Goal: Task Accomplishment & Management: Manage account settings

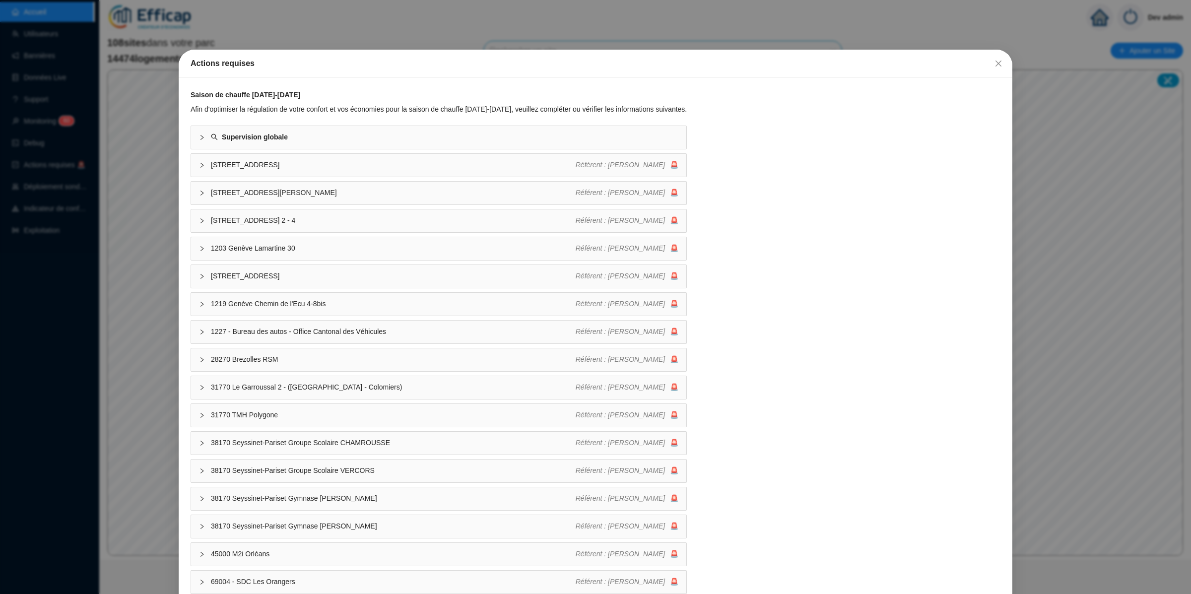
click at [606, 27] on div "Actions requises Saison de chauffe [DATE]-[DATE] Afin d'optimiser la régulation…" at bounding box center [595, 297] width 1191 height 594
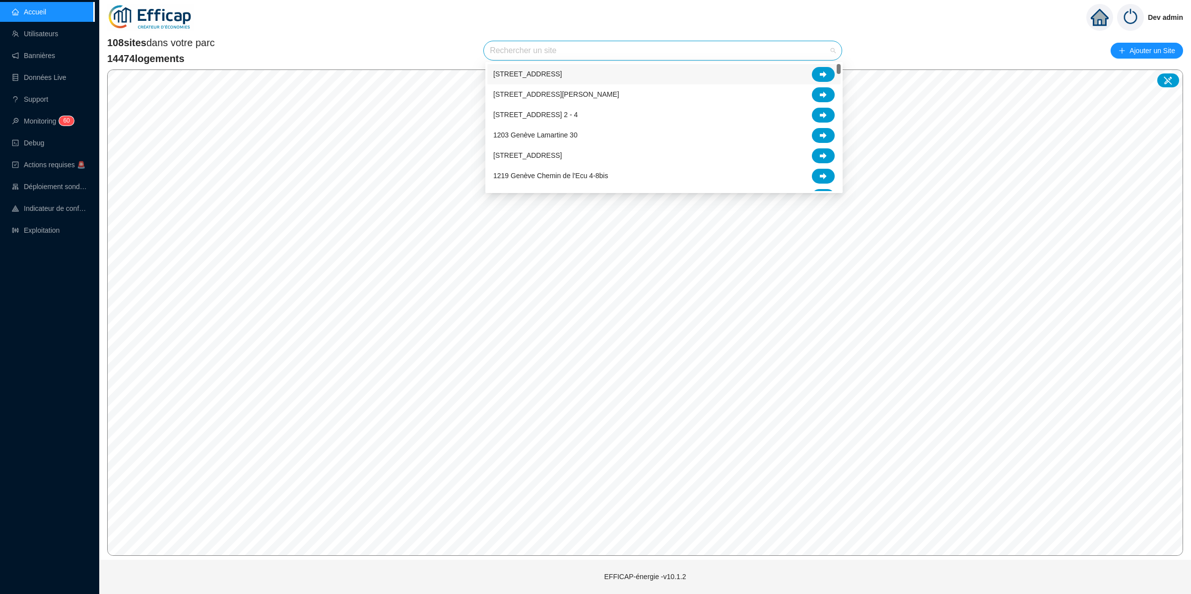
click at [613, 55] on input "search" at bounding box center [658, 50] width 337 height 19
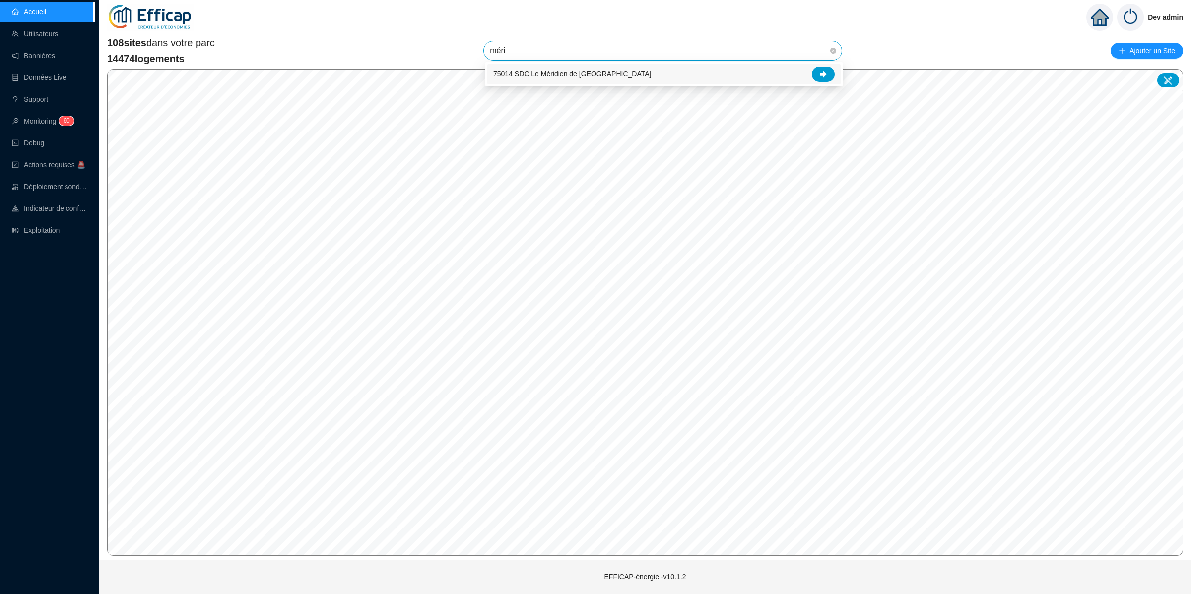
type input "mérid"
click at [814, 78] on div at bounding box center [823, 74] width 23 height 15
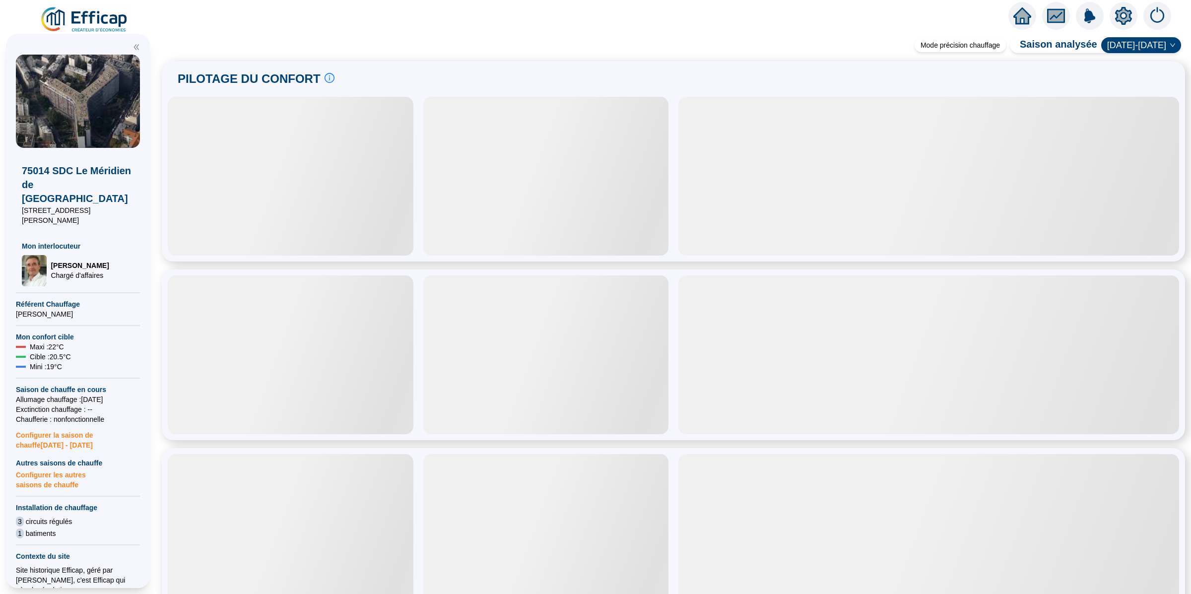
click at [1117, 24] on icon "setting" at bounding box center [1123, 16] width 18 height 18
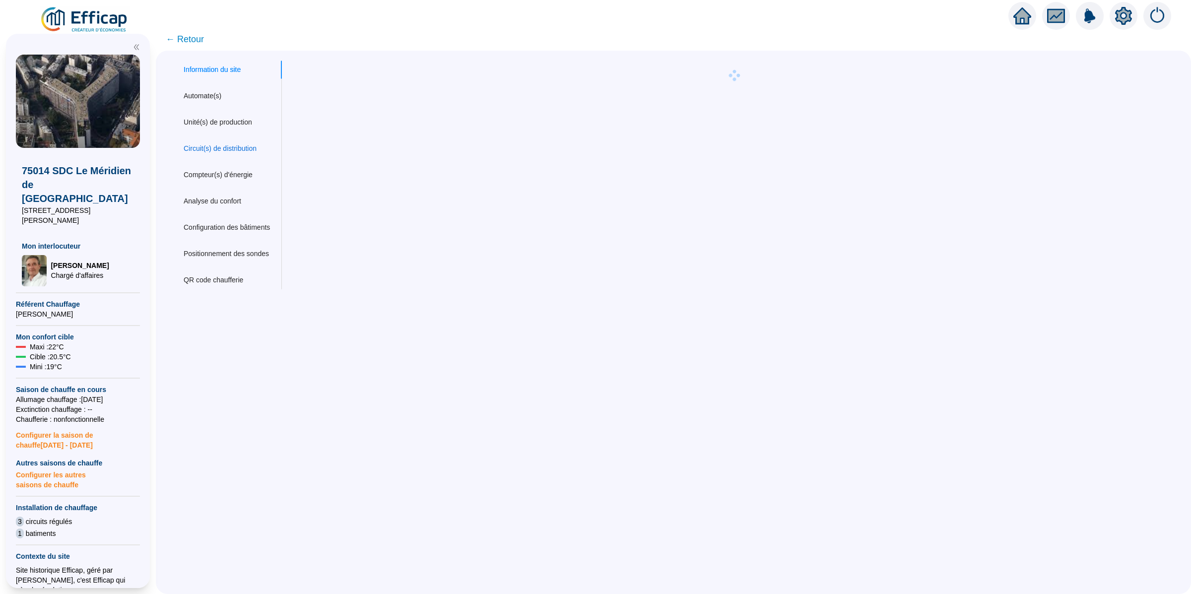
click at [244, 150] on div "Circuit(s) de distribution" at bounding box center [220, 148] width 73 height 10
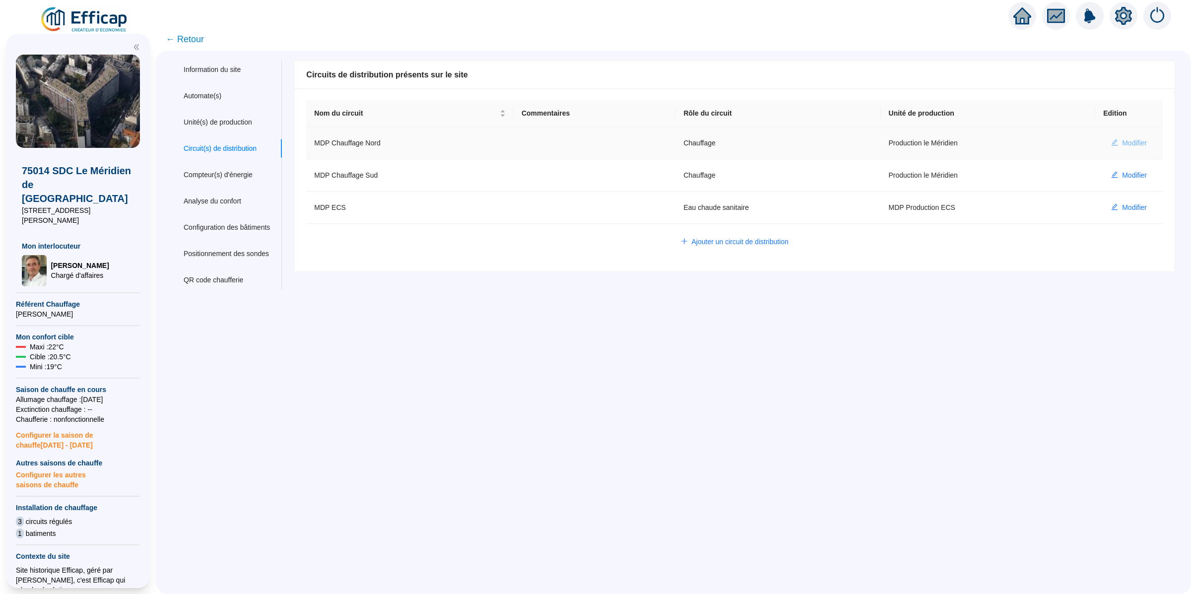
click at [1121, 149] on button "Modifier" at bounding box center [1129, 143] width 52 height 16
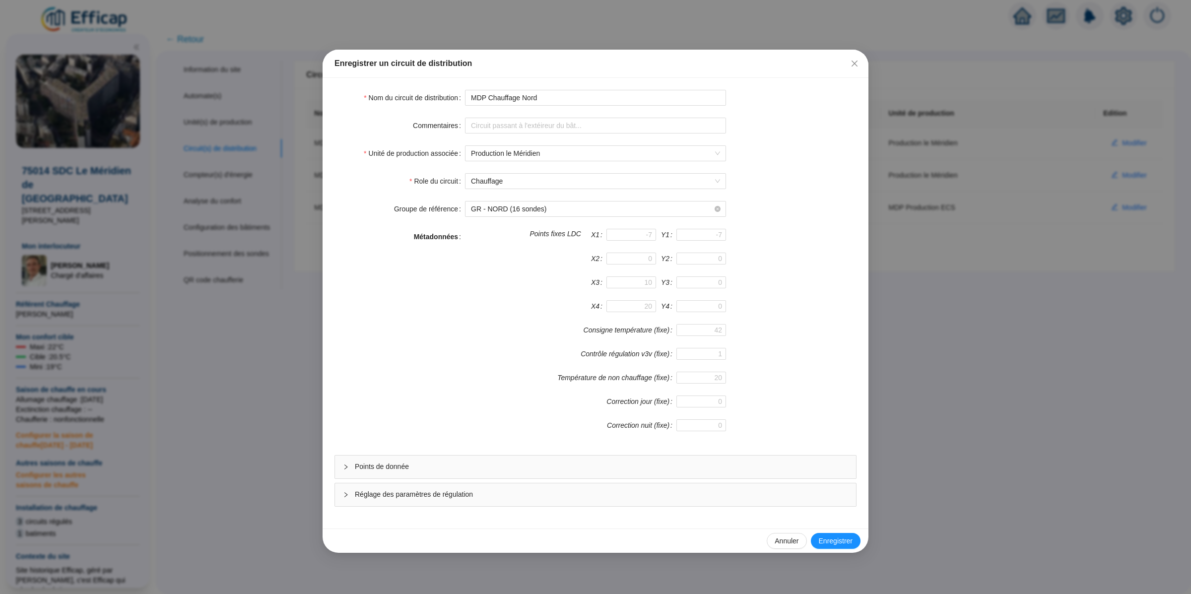
click at [447, 475] on div "Points de donnée" at bounding box center [595, 466] width 521 height 23
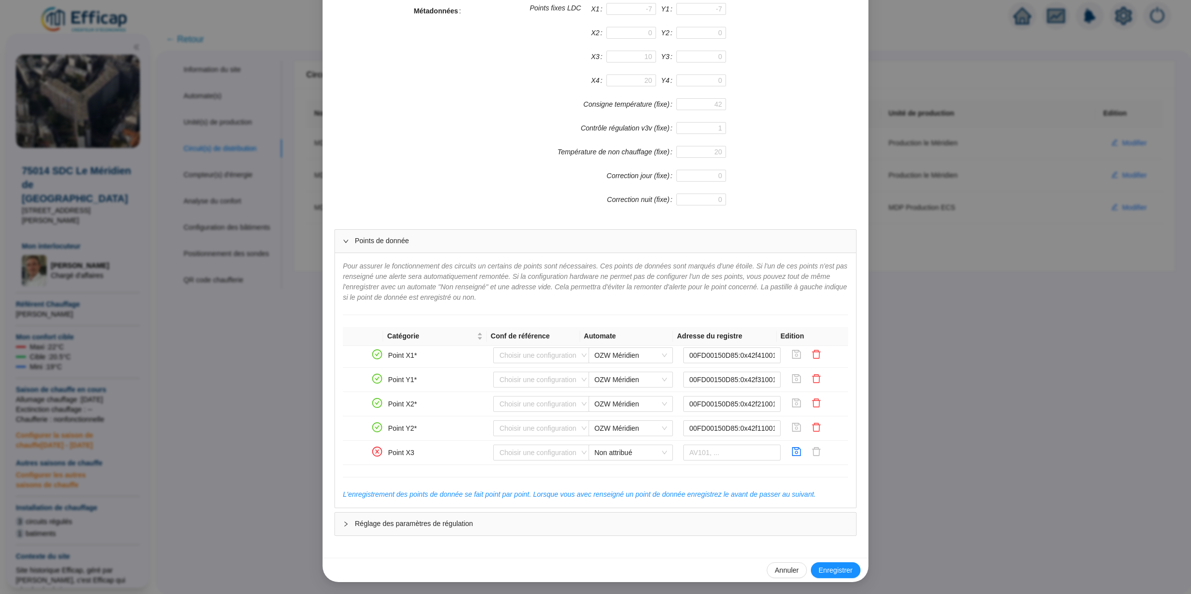
scroll to position [336, 0]
click at [777, 442] on tr "Point Y2* Choisir une configuration OZW Méridien 00FD00150D85:0x42f11001:0" at bounding box center [595, 430] width 505 height 24
click at [741, 438] on input "00FD00150D85:0x42f11001:0" at bounding box center [732, 430] width 98 height 16
drag, startPoint x: 732, startPoint y: 442, endPoint x: 773, endPoint y: 442, distance: 41.2
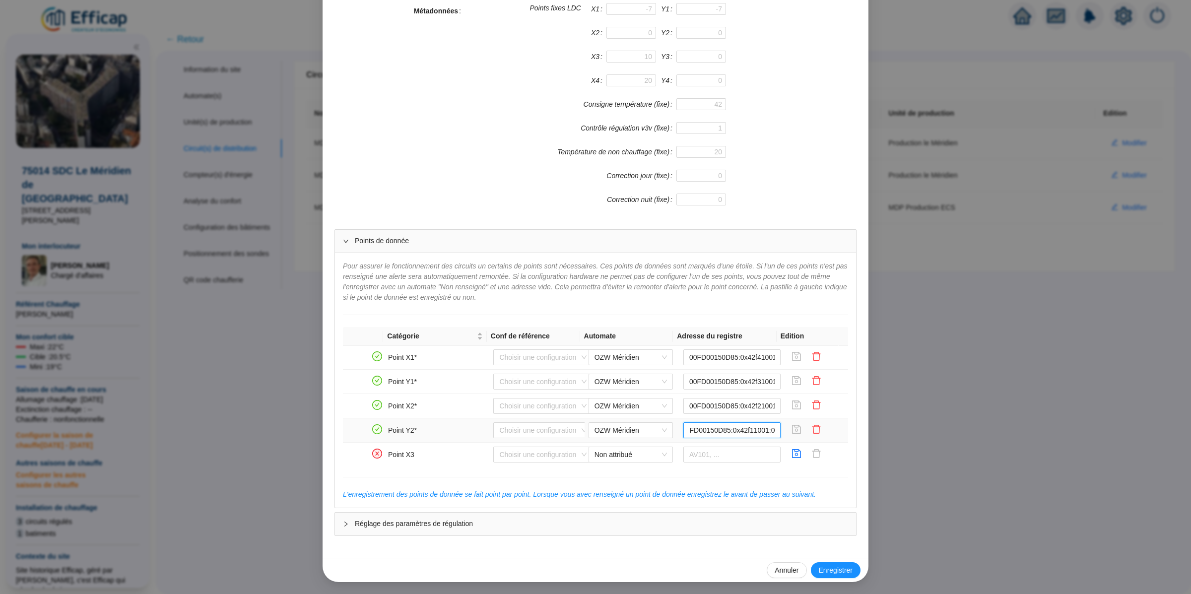
click at [773, 442] on tr "Point Y2* Choisir une configuration OZW Méridien 00FD00150D85:0x42f11001:0" at bounding box center [595, 430] width 505 height 24
click at [789, 418] on tr "Point X2* Choisir une configuration OZW Méridien 00FD00150D85:0x42f21001:0" at bounding box center [595, 406] width 505 height 24
click at [787, 394] on tr "Point Y1* Choisir une configuration OZW Méridien 00FD00150D85:0x42f31001:0" at bounding box center [595, 382] width 505 height 24
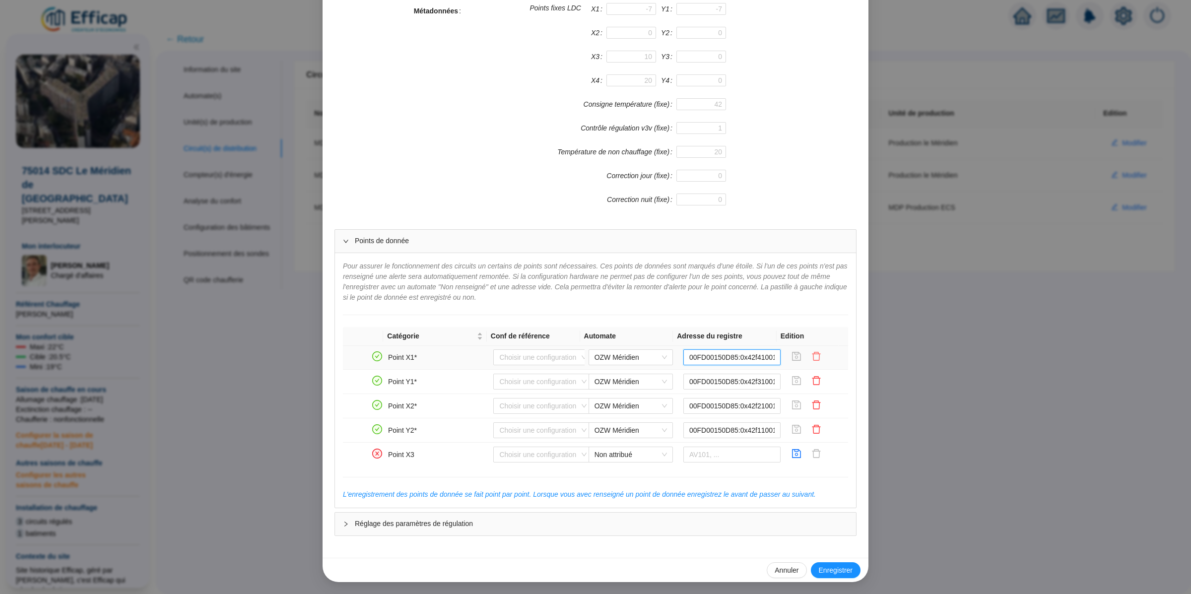
drag, startPoint x: 741, startPoint y: 375, endPoint x: 808, endPoint y: 375, distance: 67.0
click at [808, 370] on tr "Point X1* Choisir une configuration OZW Méridien 00FD00150D85:0x42f41001:0" at bounding box center [595, 357] width 505 height 24
drag, startPoint x: 726, startPoint y: 375, endPoint x: 798, endPoint y: 375, distance: 72.4
click at [798, 370] on tr "Point X1* Choisir une configuration OZW Méridien 00FD00150D85:0x42f41001:0" at bounding box center [595, 357] width 505 height 24
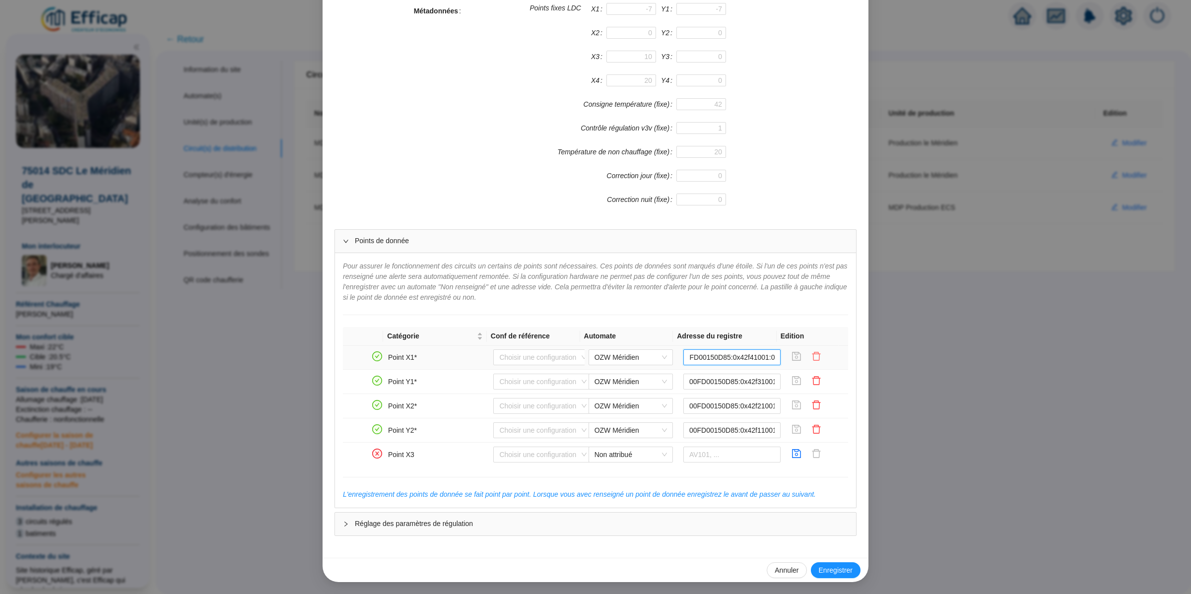
drag, startPoint x: 715, startPoint y: 370, endPoint x: 803, endPoint y: 370, distance: 87.8
click at [803, 370] on tr "Point X1* Choisir une configuration OZW Méridien 00FD00150D85:0x42f41001:0" at bounding box center [595, 357] width 505 height 24
click at [882, 243] on div "Enregistrer un circuit de distribution Nom du circuit de distribution MDP Chauf…" at bounding box center [595, 297] width 1191 height 594
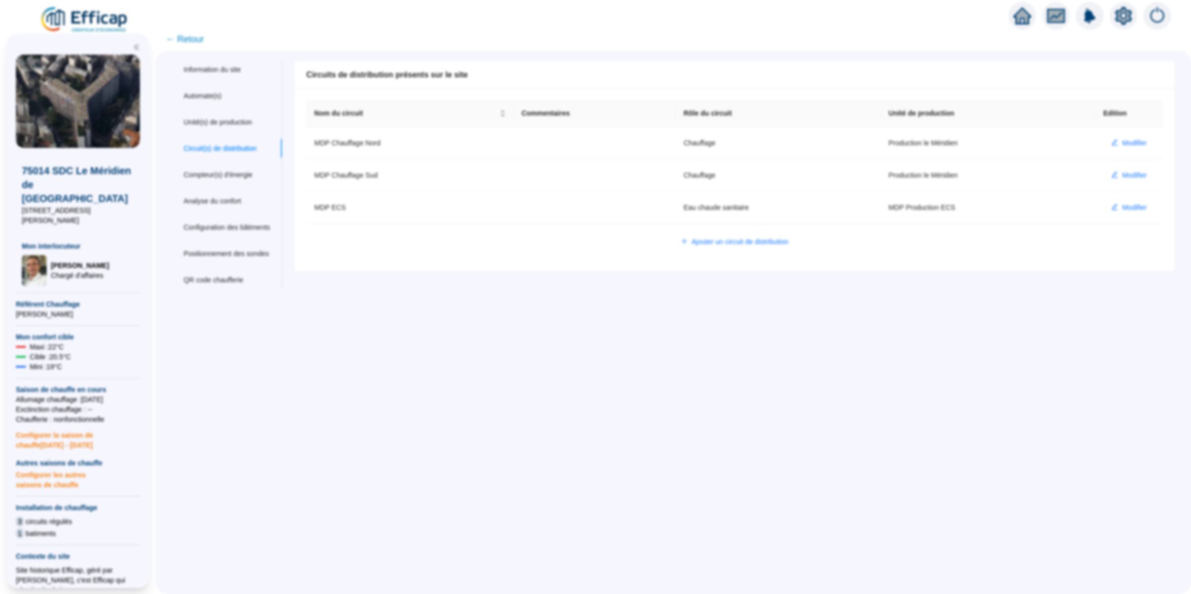
scroll to position [179, 0]
click at [1108, 178] on button "Modifier" at bounding box center [1129, 175] width 52 height 16
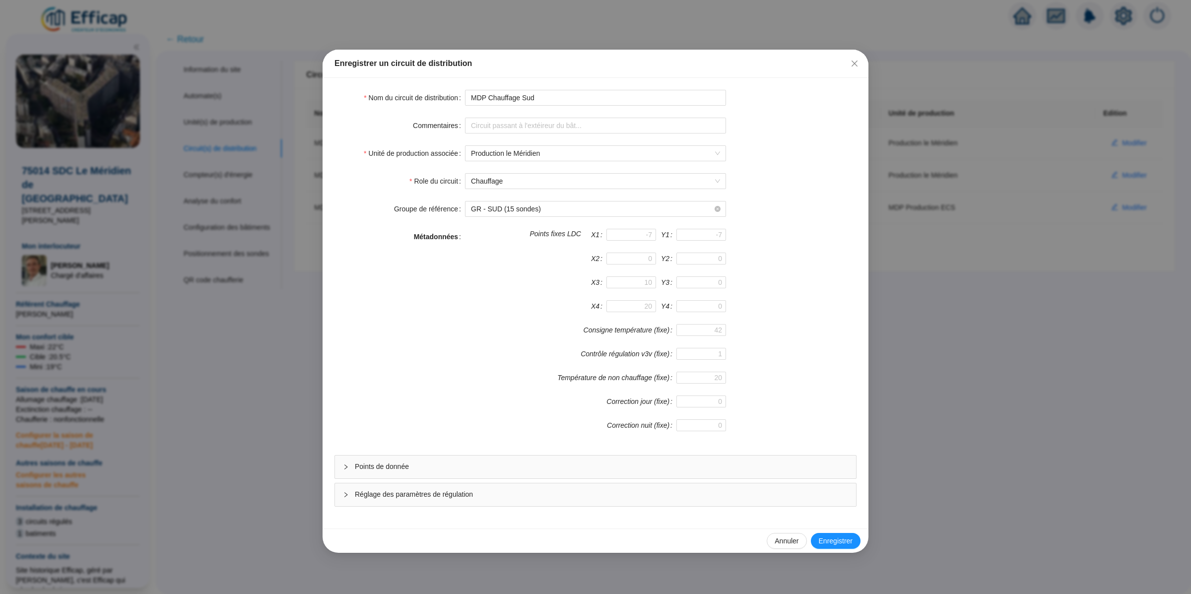
click at [560, 463] on span "Points de donnée" at bounding box center [601, 466] width 493 height 10
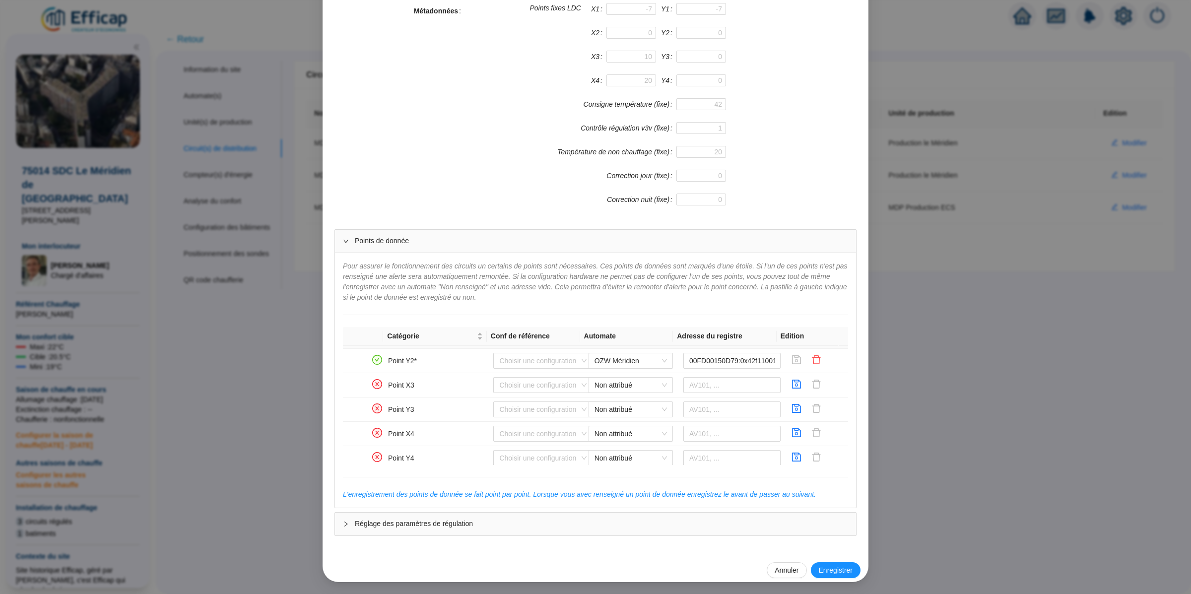
scroll to position [435, 0]
click at [903, 301] on div "Enregistrer un circuit de distribution Nom du circuit de distribution MDP Chauf…" at bounding box center [595, 297] width 1191 height 594
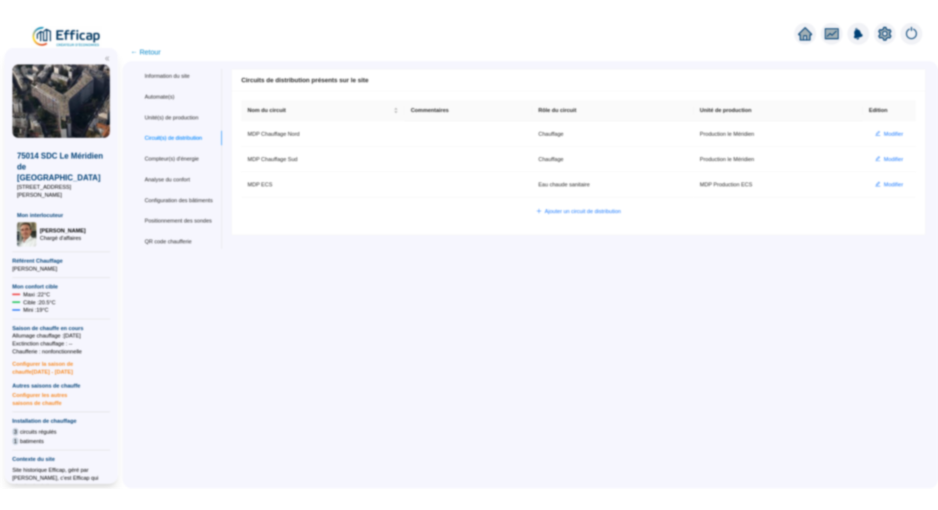
scroll to position [179, 0]
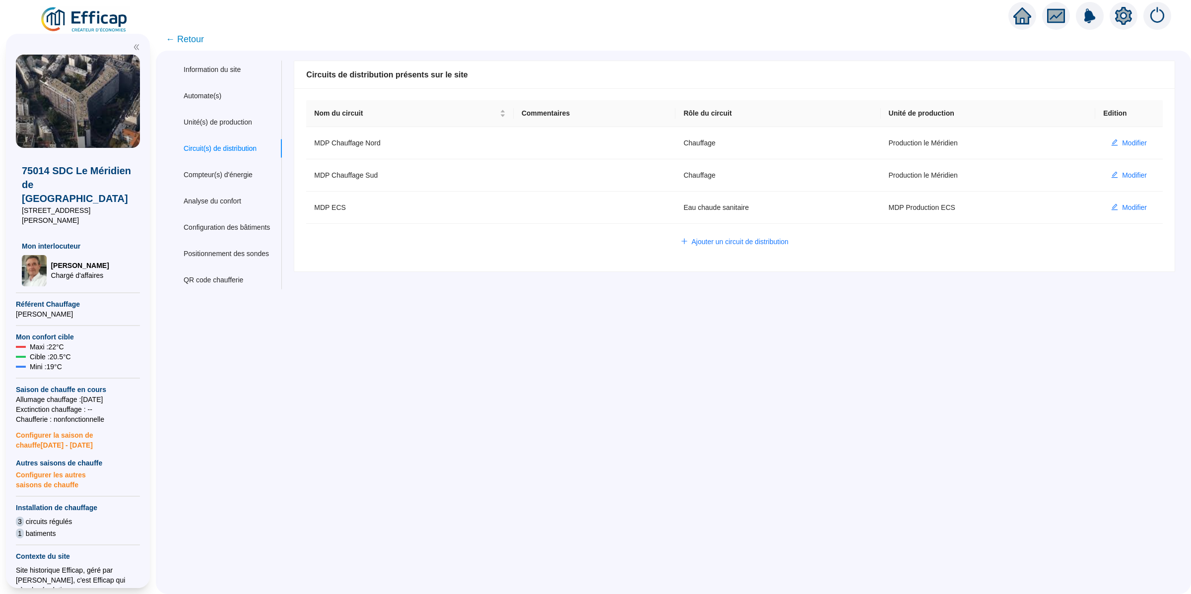
click at [653, 298] on div "Information du site Automate(s) Unité(s) de production Circuit(s) de distributi…" at bounding box center [673, 322] width 1035 height 543
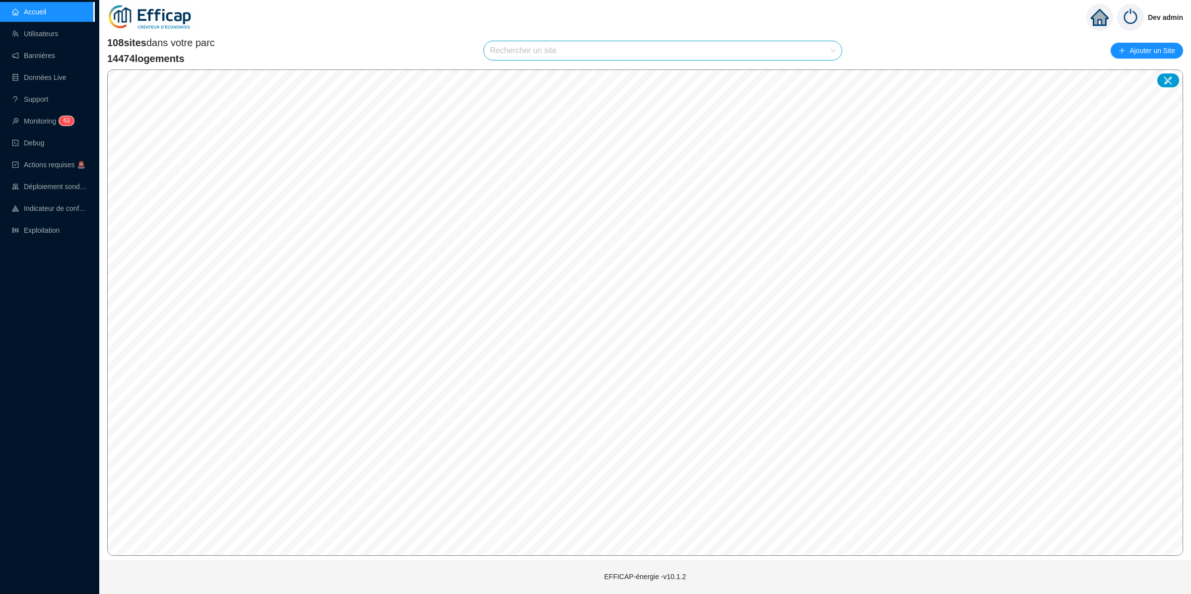
click at [644, 45] on input "search" at bounding box center [658, 50] width 337 height 19
type input "jourdan"
click at [823, 76] on icon at bounding box center [823, 74] width 7 height 6
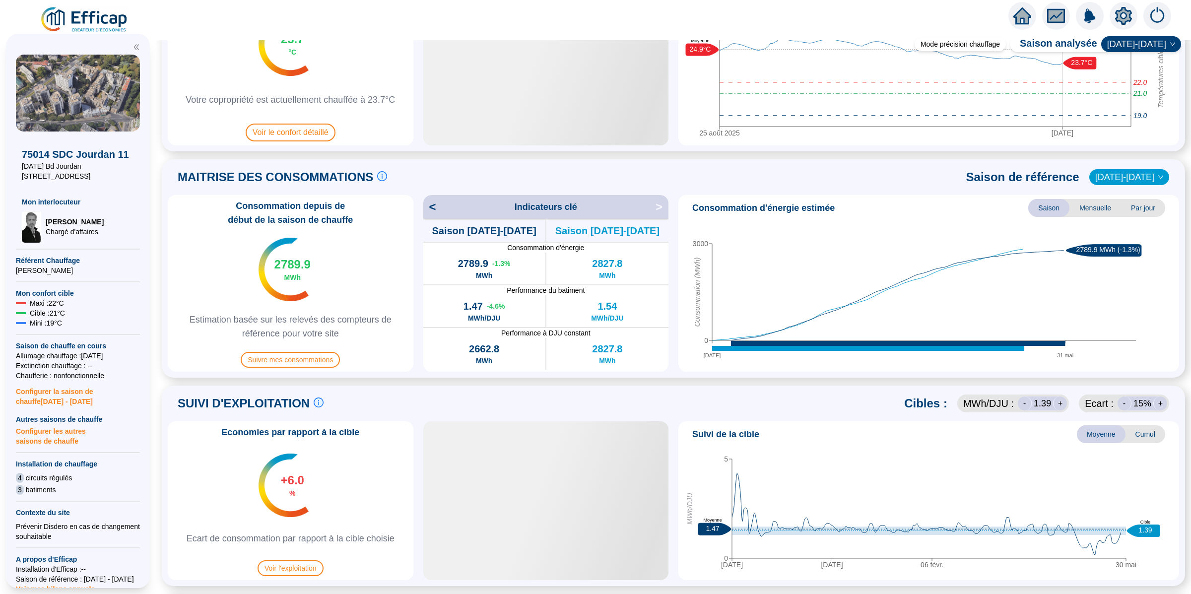
scroll to position [264, 0]
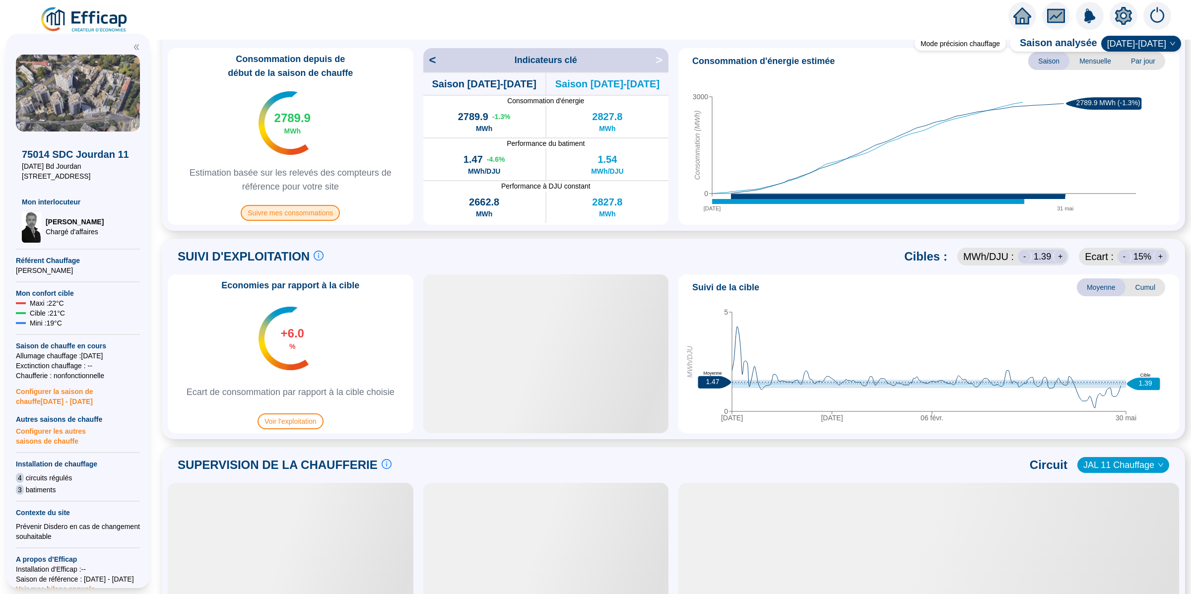
click at [288, 213] on span "Suivre mes consommations" at bounding box center [290, 213] width 99 height 16
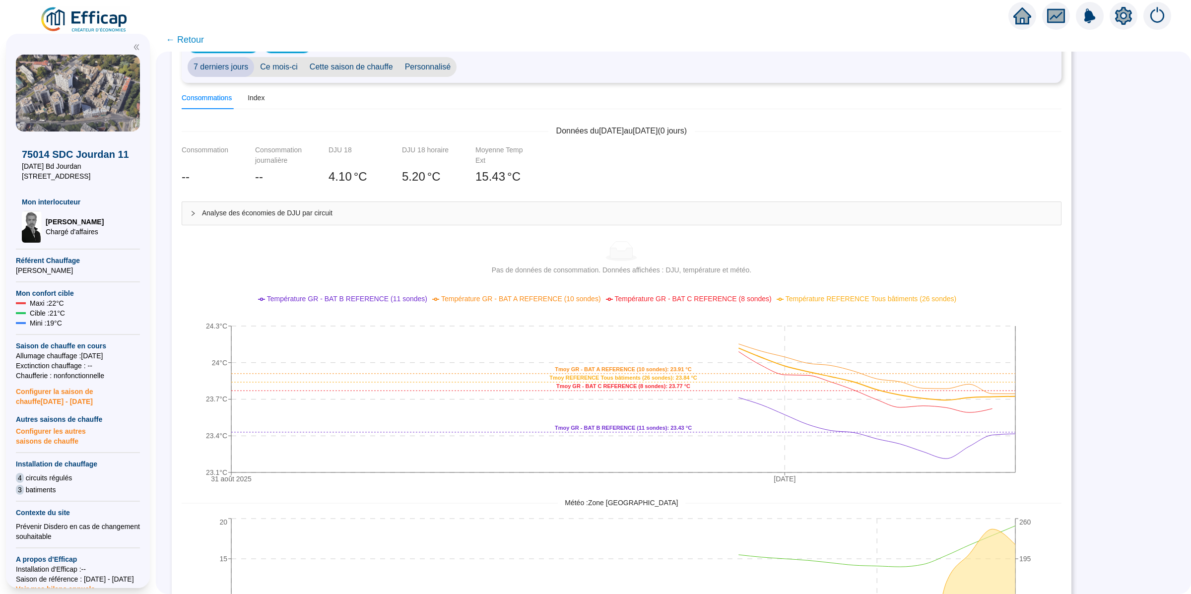
scroll to position [107, 0]
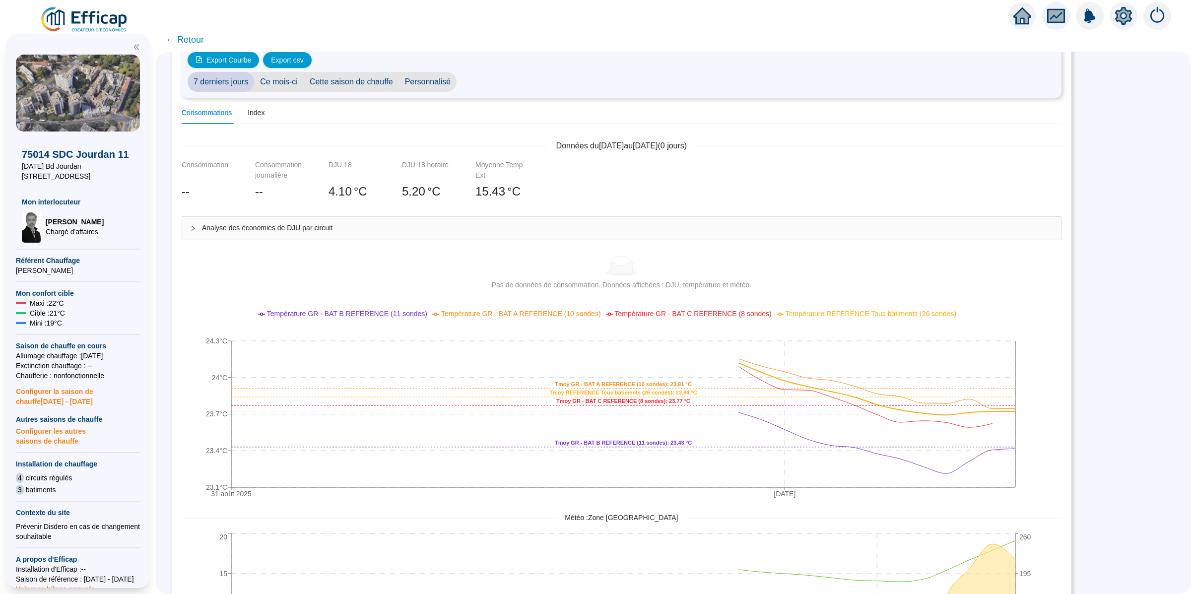
click at [360, 86] on span "Cette saison de chauffe" at bounding box center [351, 82] width 95 height 20
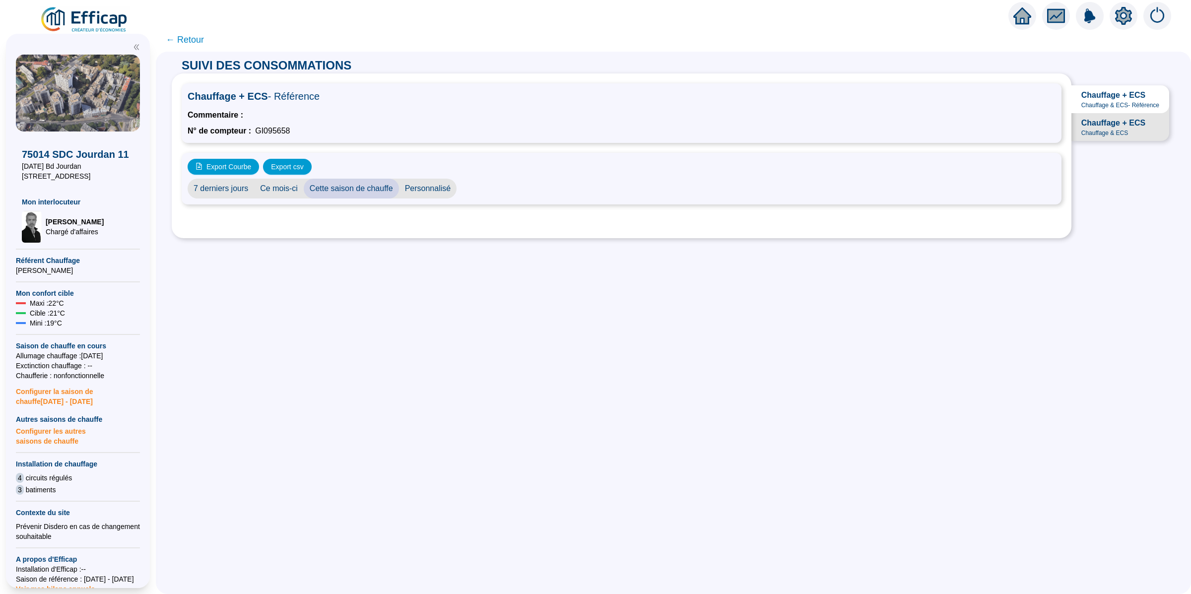
scroll to position [0, 0]
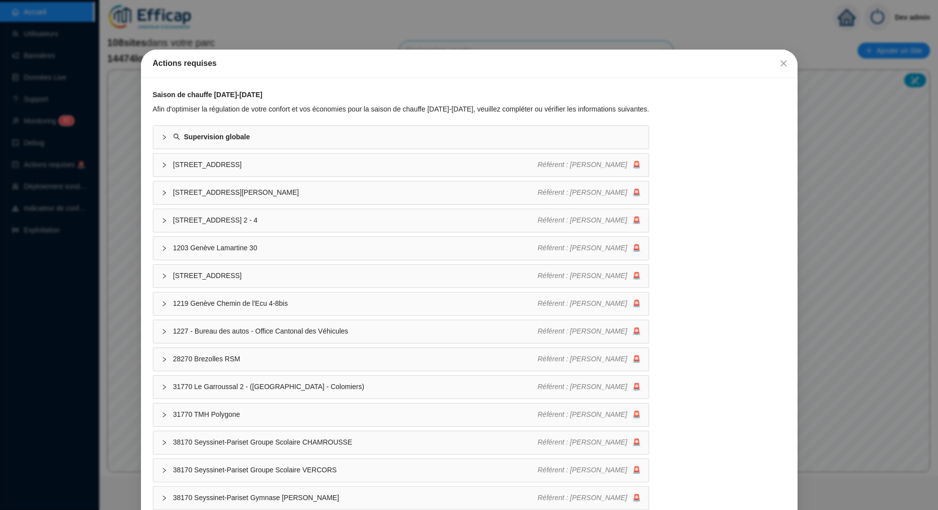
click at [249, 21] on div "Actions requises Saison de chauffe [DATE]-[DATE] Afin d'optimiser la régulation…" at bounding box center [469, 255] width 938 height 510
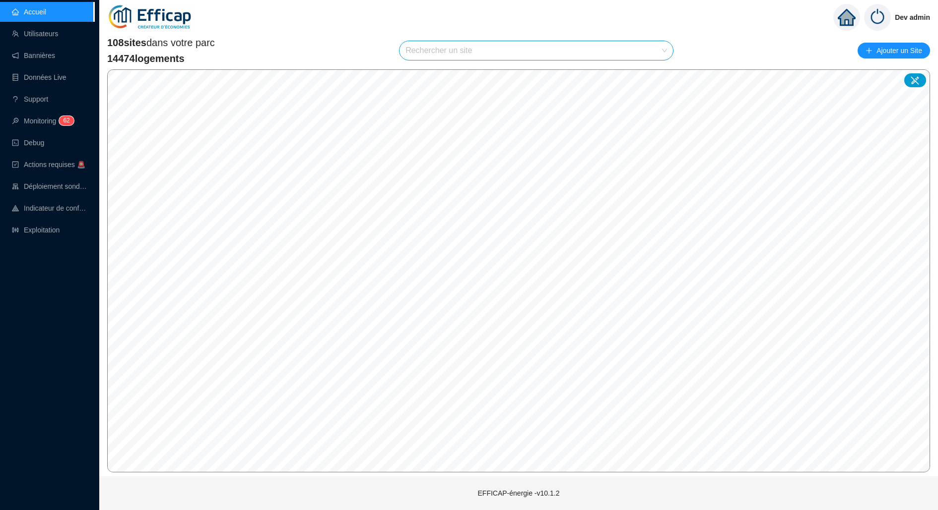
click at [500, 51] on input "search" at bounding box center [531, 50] width 252 height 19
type input "méridie"
click at [652, 79] on div at bounding box center [654, 74] width 23 height 15
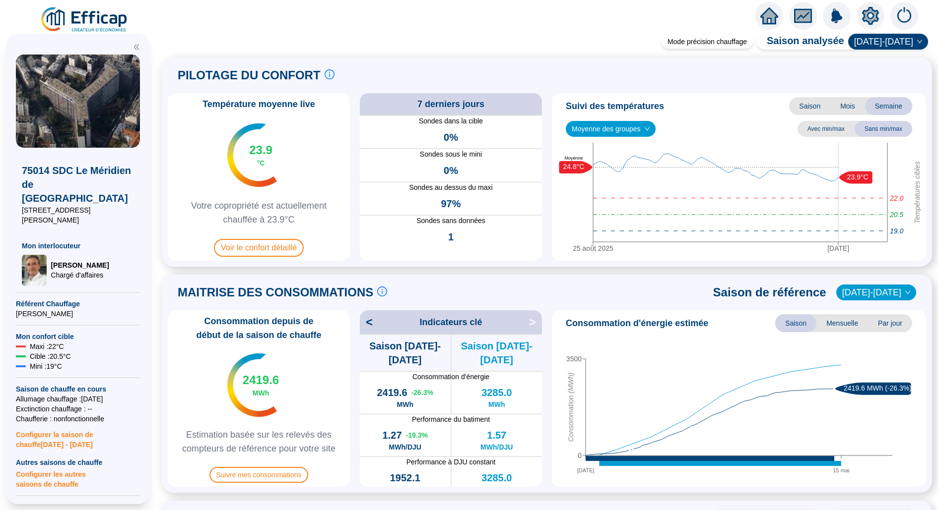
click at [867, 15] on icon "setting" at bounding box center [870, 15] width 7 height 7
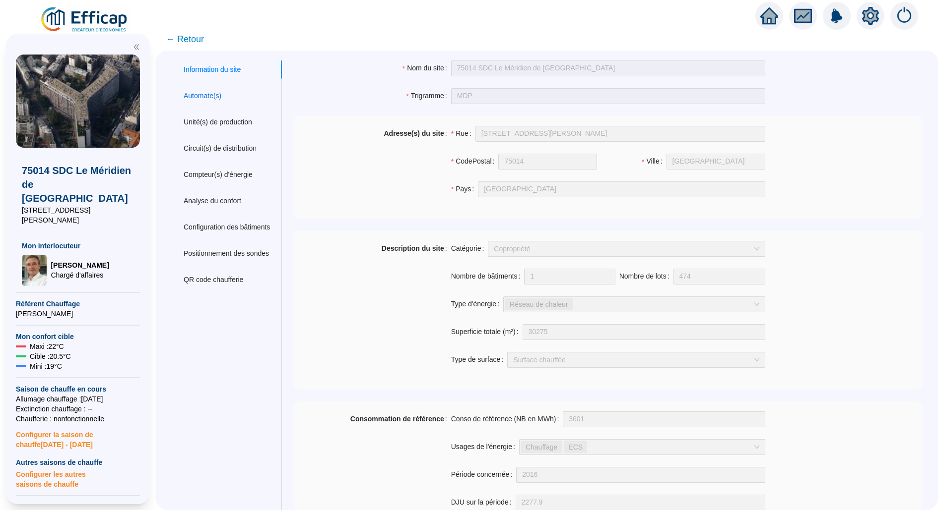
click at [189, 98] on div "Automate(s)" at bounding box center [203, 96] width 38 height 10
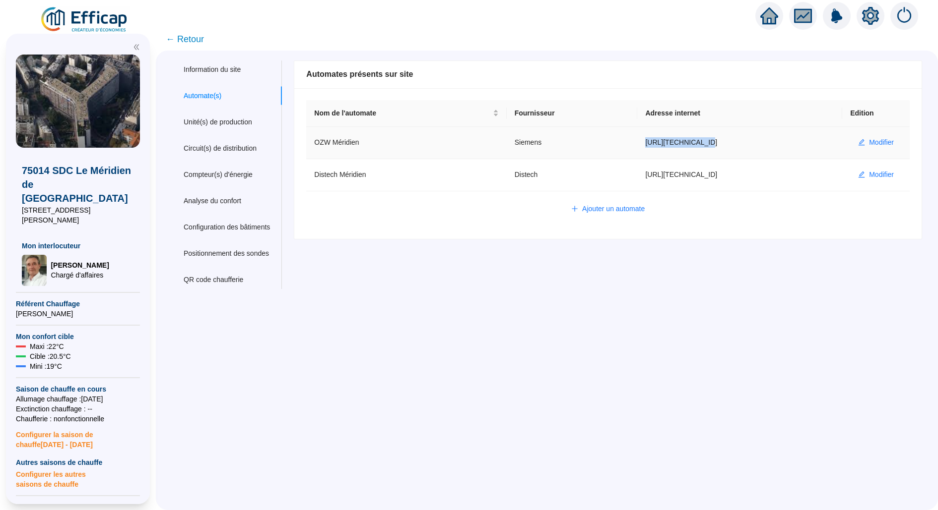
drag, startPoint x: 716, startPoint y: 142, endPoint x: 640, endPoint y: 142, distance: 75.4
click at [640, 142] on td "https://80.14.5.94" at bounding box center [739, 143] width 205 height 32
copy td "https://80.14.5.94"
click at [875, 141] on span "Modifier" at bounding box center [881, 142] width 25 height 10
type input "OZW Méridien"
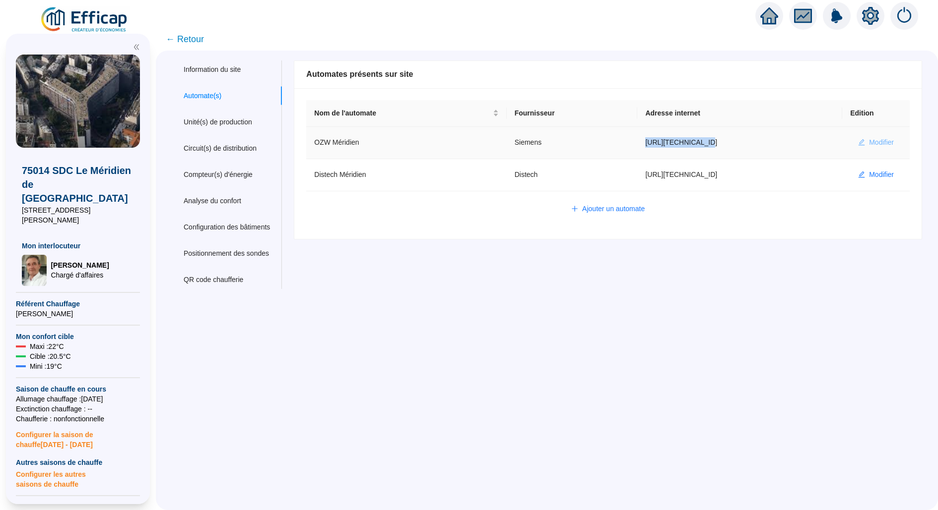
type input "https://80.14.5.94"
type input "plant"
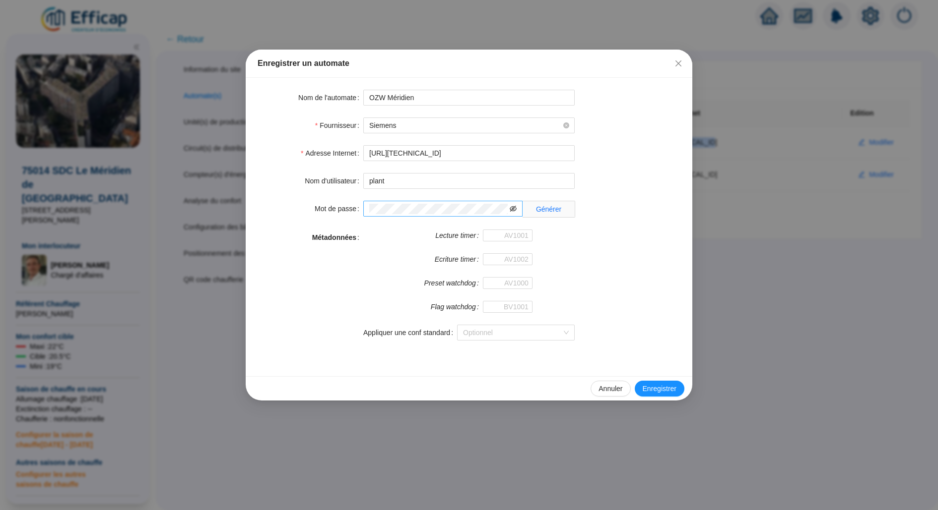
click at [510, 208] on icon "eye-invisible" at bounding box center [512, 208] width 7 height 7
click at [414, 189] on form "Nom de l'automate OZW Méridien Fournisseur Siemens Adresse Internet https://80.…" at bounding box center [468, 221] width 423 height 263
click at [405, 185] on input "plant" at bounding box center [468, 181] width 211 height 16
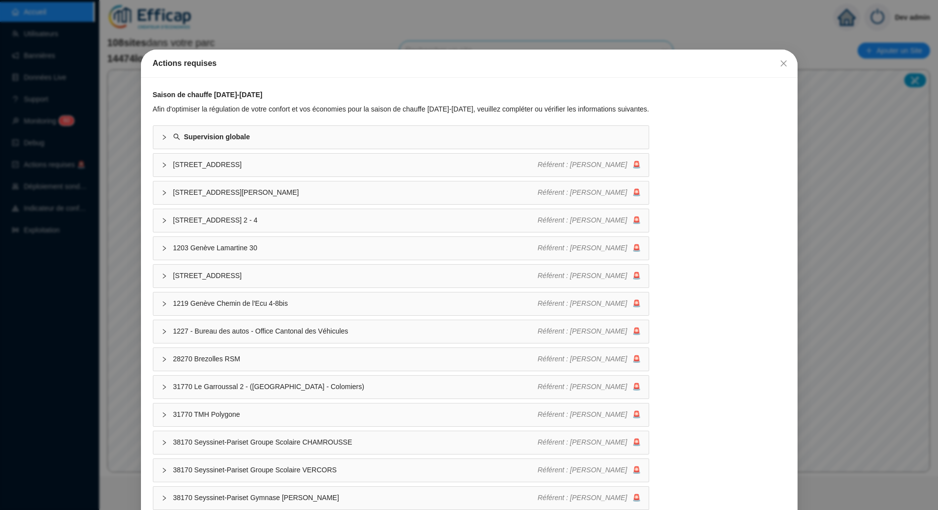
click at [37, 208] on div "Actions requises Saison de chauffe [DATE]-[DATE] Afin d'optimiser la régulation…" at bounding box center [469, 255] width 938 height 510
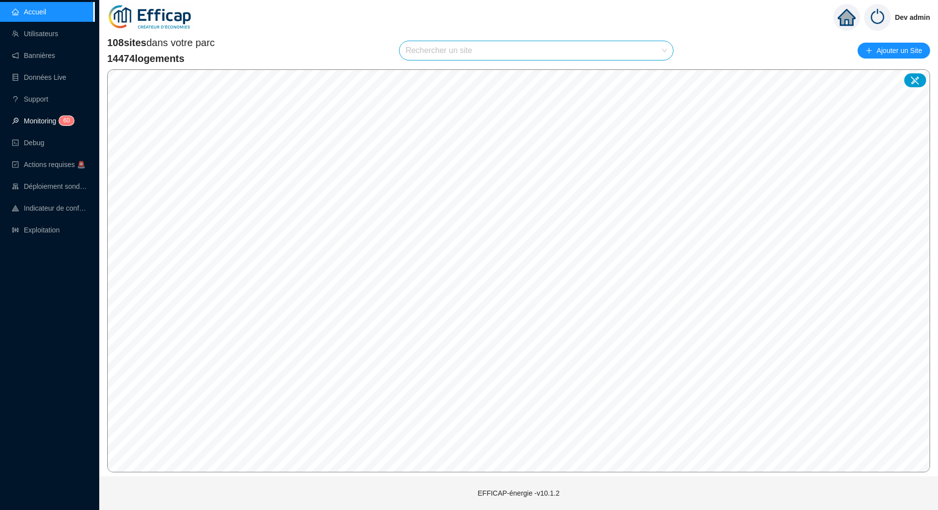
click at [65, 117] on span "6" at bounding box center [64, 120] width 3 height 7
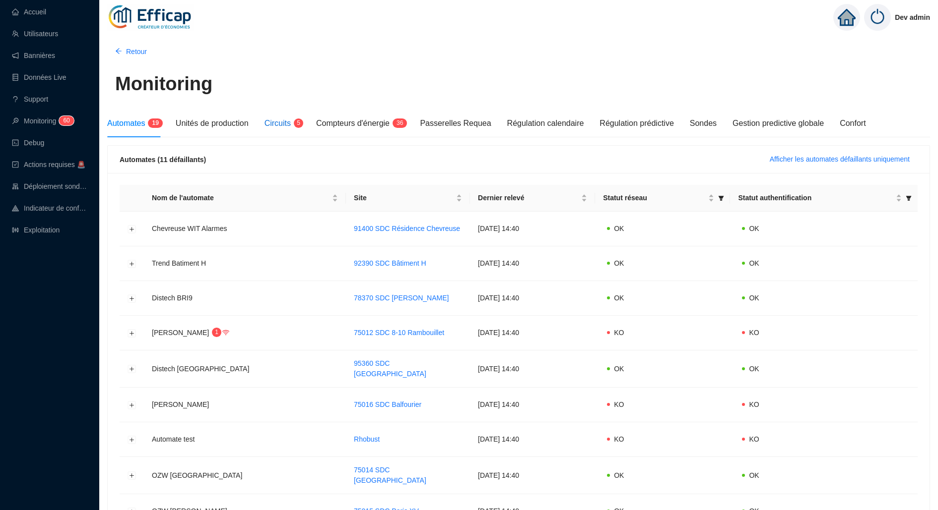
click at [290, 120] on span "Circuits" at bounding box center [277, 123] width 26 height 8
